Goal: Information Seeking & Learning: Find specific fact

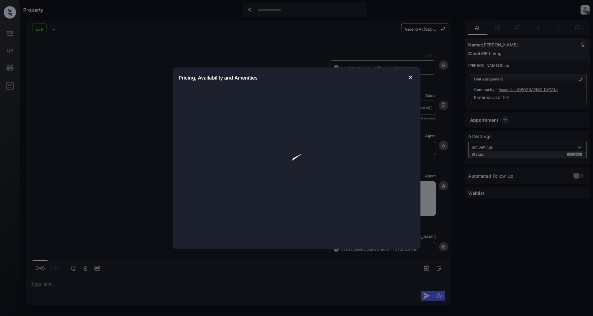
scroll to position [1491, 0]
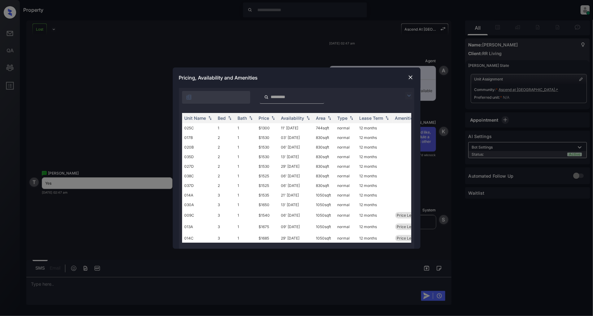
click at [407, 95] on img at bounding box center [408, 95] width 7 height 7
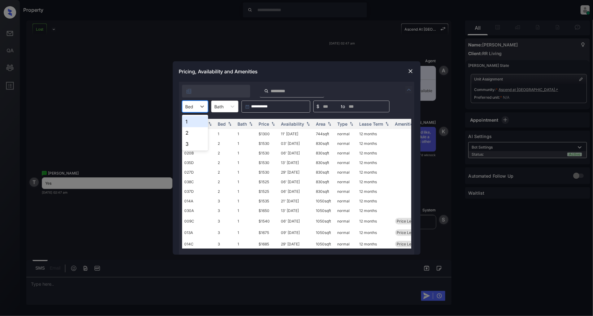
click at [187, 106] on div at bounding box center [189, 106] width 8 height 7
click at [187, 118] on div "1" at bounding box center [195, 121] width 26 height 11
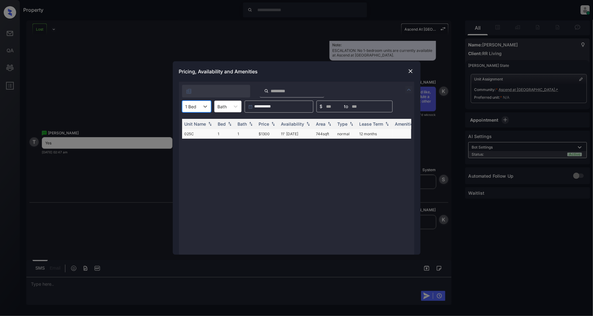
scroll to position [1531, 0]
drag, startPoint x: 271, startPoint y: 133, endPoint x: 249, endPoint y: 137, distance: 22.2
click at [249, 137] on tr "025C 1 1 $1300 11' [DATE] 744 sqft normal 12 months" at bounding box center [344, 134] width 324 height 10
copy tr "$1300"
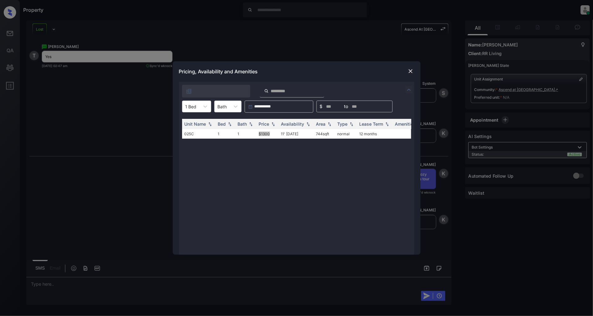
scroll to position [1617, 0]
click at [409, 72] on img at bounding box center [410, 71] width 6 height 6
